Goal: Transaction & Acquisition: Book appointment/travel/reservation

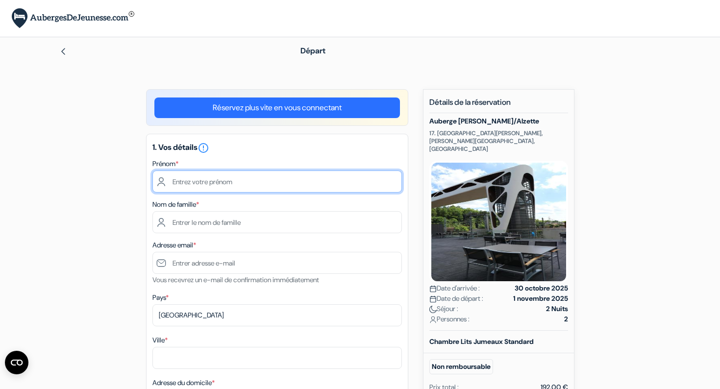
click at [174, 183] on input "text" at bounding box center [276, 182] width 249 height 22
type input "Marie Thé"
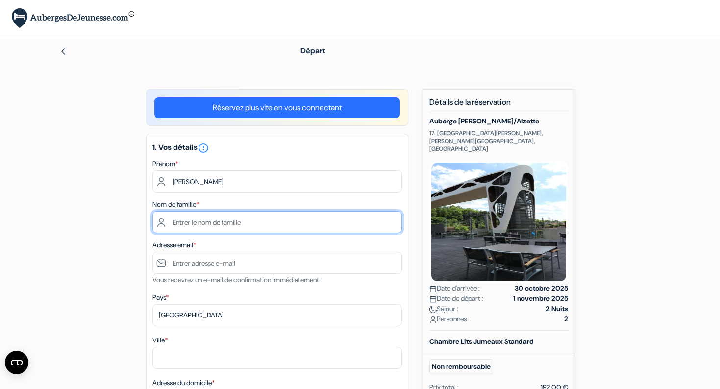
click at [178, 222] on input "text" at bounding box center [276, 222] width 249 height 22
type input "Sanchez"
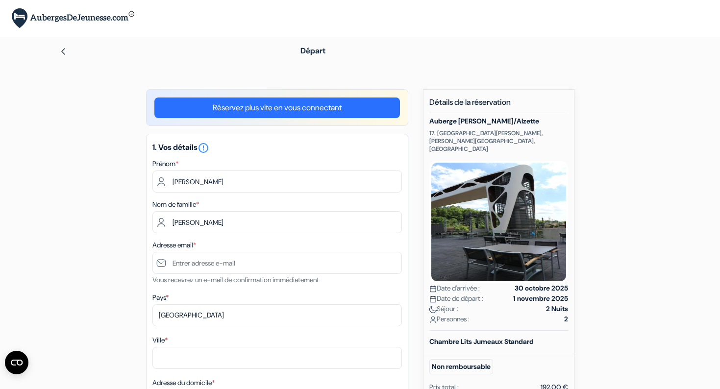
click at [384, 288] on div "1. Vos détails error_outline Prénom * Marie Thé Nom de famille * Sanchez Adress…" at bounding box center [277, 364] width 262 height 461
click at [189, 264] on input "text" at bounding box center [276, 263] width 249 height 22
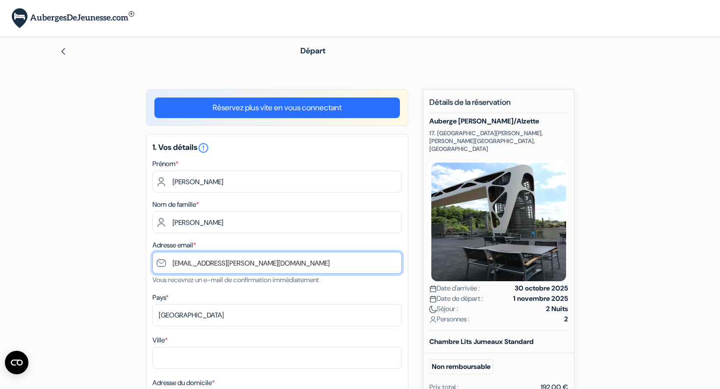
type input "[EMAIL_ADDRESS][DOMAIN_NAME]"
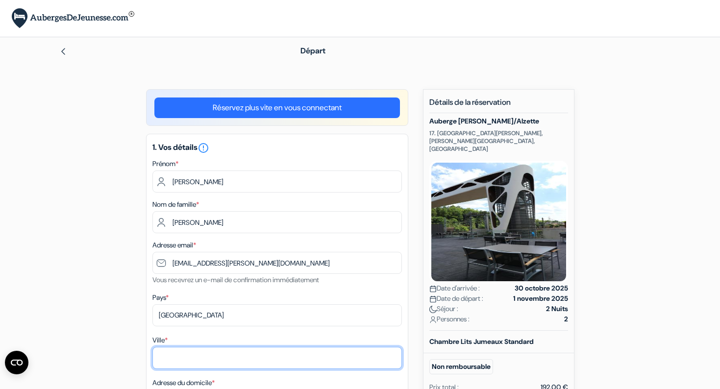
click at [171, 360] on input "Ville *" at bounding box center [276, 358] width 249 height 22
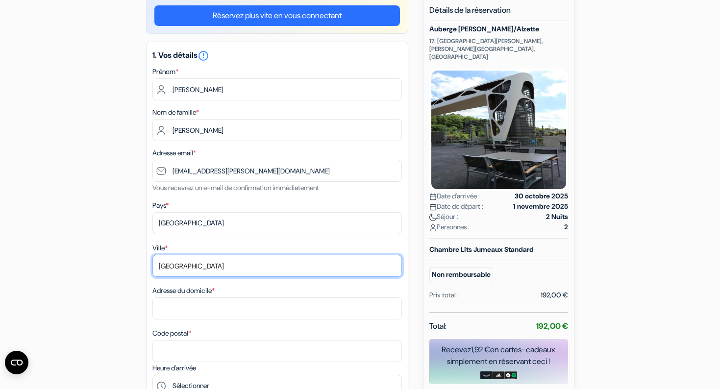
scroll to position [93, 0]
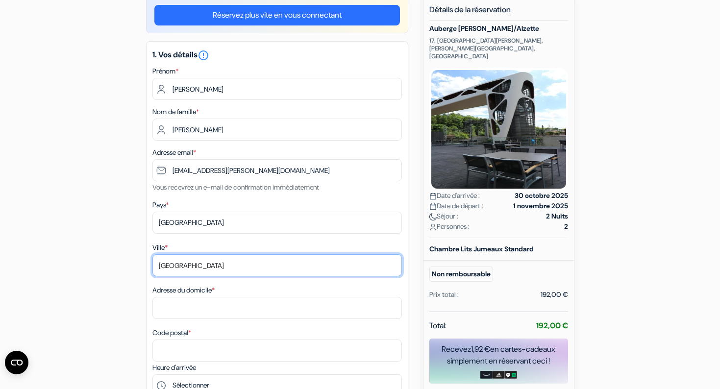
type input "Paris"
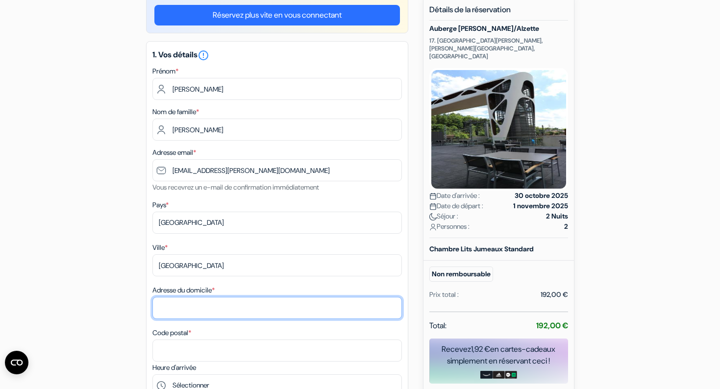
click at [163, 307] on input "Adresse du domicile *" at bounding box center [276, 308] width 249 height 22
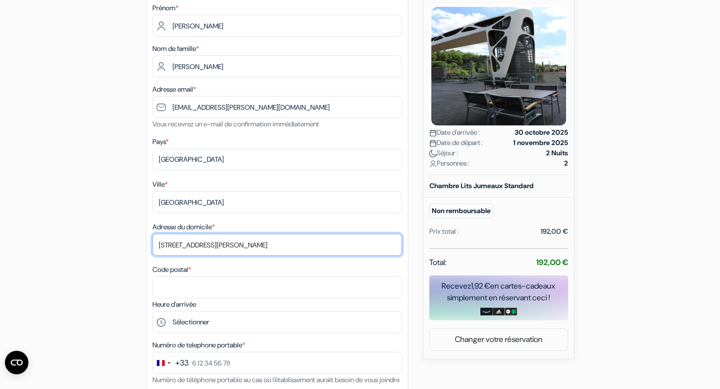
scroll to position [164, 0]
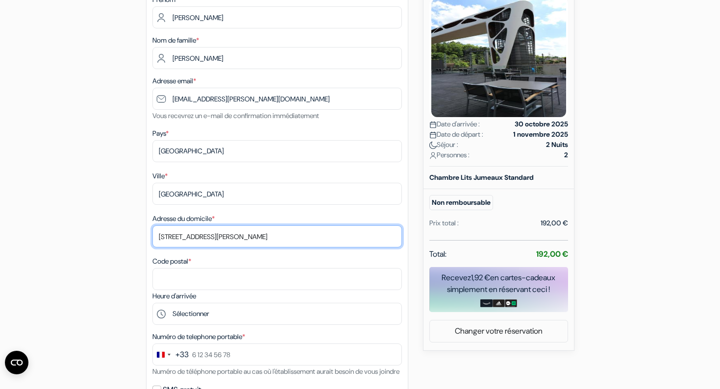
type input "62 rue David d'Angers"
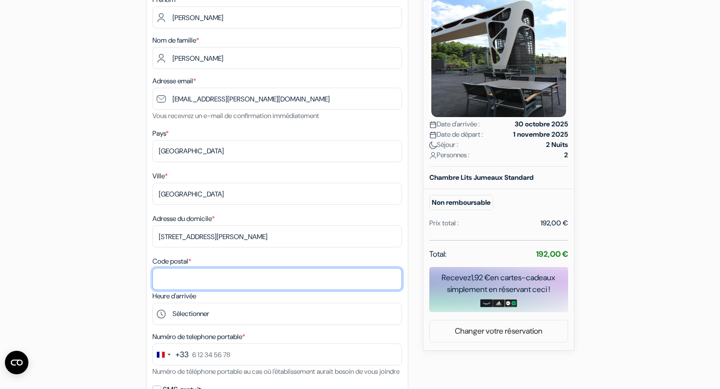
click at [165, 275] on input "Code postal *" at bounding box center [276, 279] width 249 height 22
type input "75019"
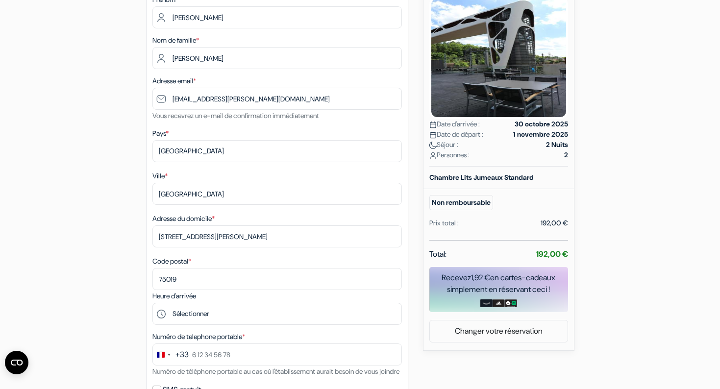
click at [110, 314] on div "add_box Auberge Esch/Alzette 17. boulevard John F. Kennedy, Esch-sur-Alzette, L…" at bounding box center [360, 314] width 647 height 778
click at [183, 314] on select "Sélectionner 13:00 14:00 15:00 16:00 17:00 18:00 19:00 20:00 21:00 22:00" at bounding box center [276, 314] width 249 height 22
select select "13"
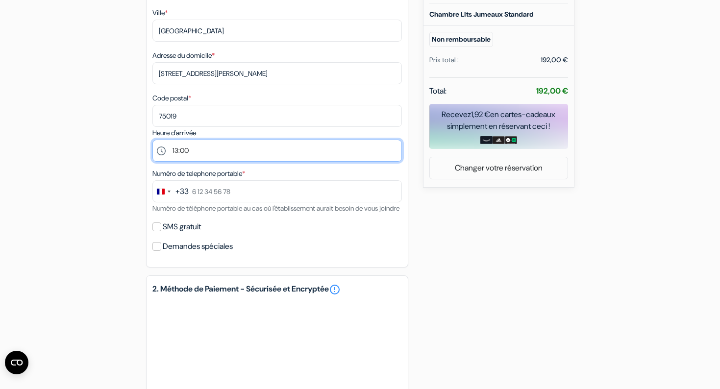
scroll to position [329, 0]
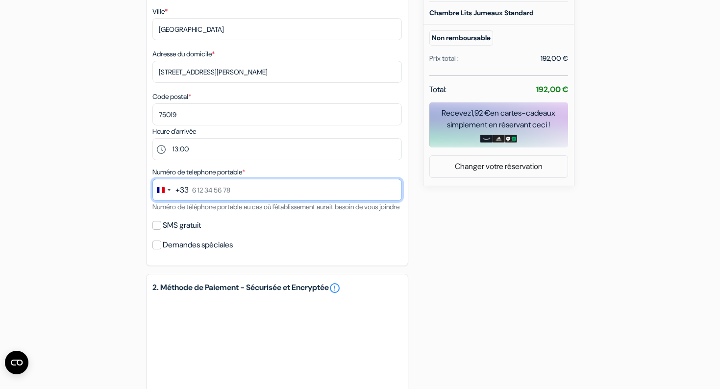
drag, startPoint x: 193, startPoint y: 192, endPoint x: 227, endPoint y: 192, distance: 34.8
click at [227, 192] on input "text" at bounding box center [276, 190] width 249 height 22
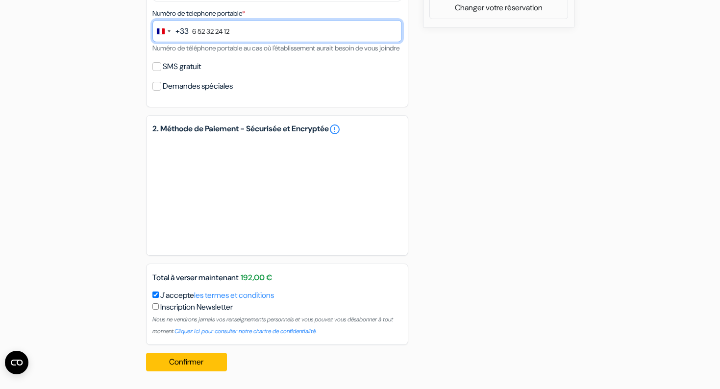
scroll to position [501, 0]
type input "6 52 32 24 12"
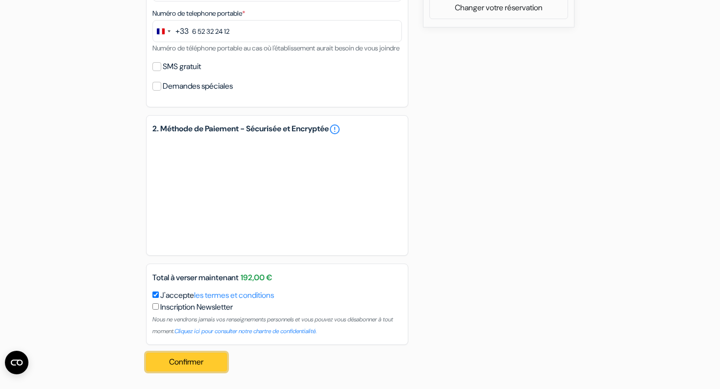
click at [201, 357] on button "Confirmer Loading..." at bounding box center [186, 362] width 81 height 19
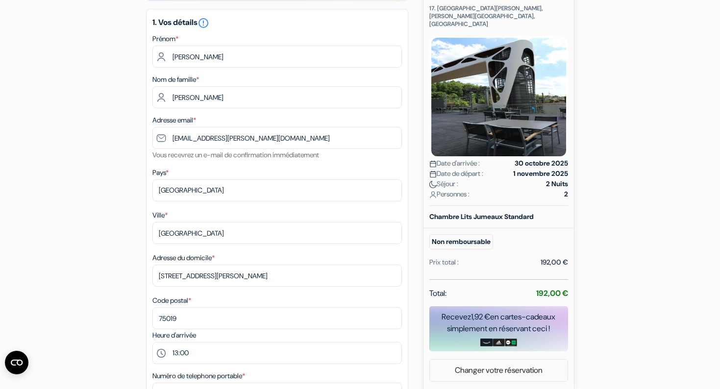
scroll to position [0, 0]
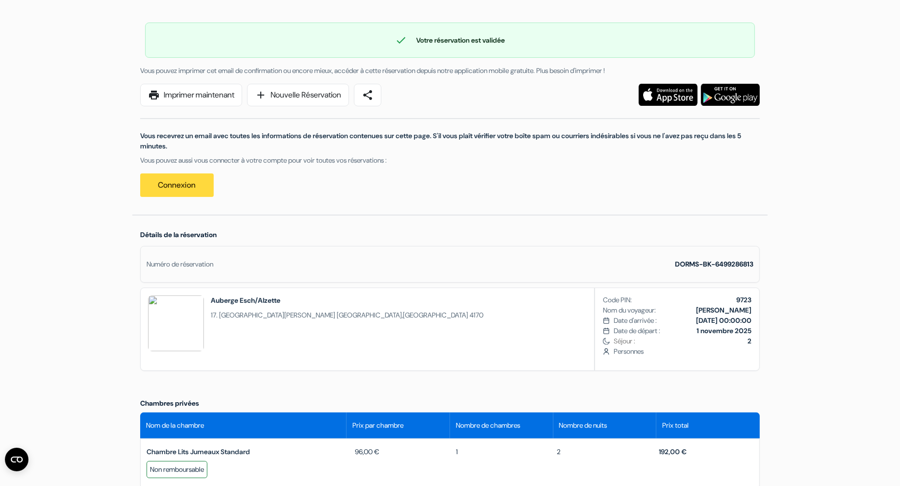
scroll to position [65, 0]
